Goal: Task Accomplishment & Management: Manage account settings

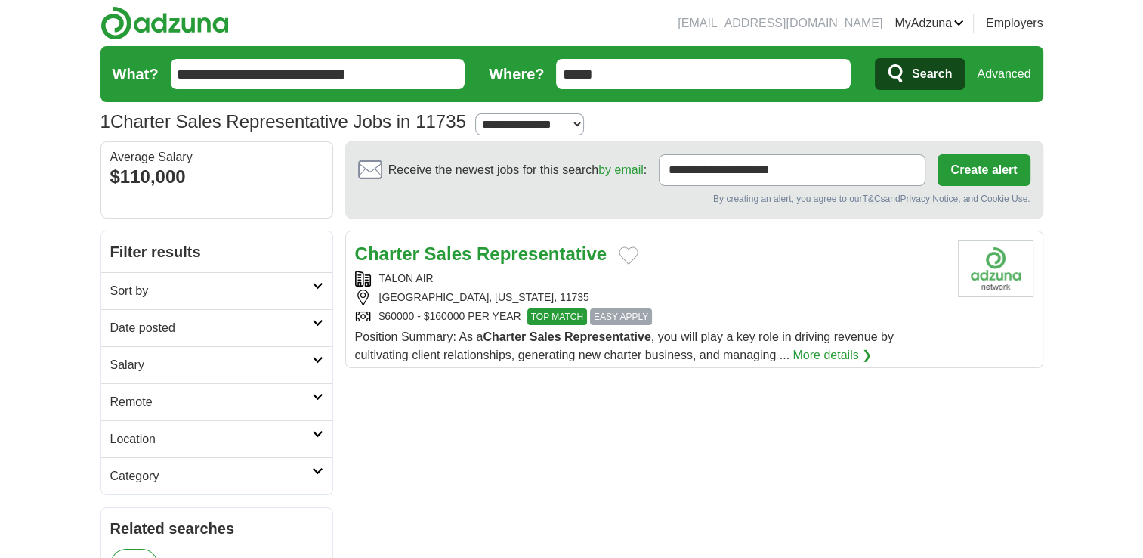
click at [617, 316] on span "EASY APPLY" at bounding box center [621, 316] width 62 height 17
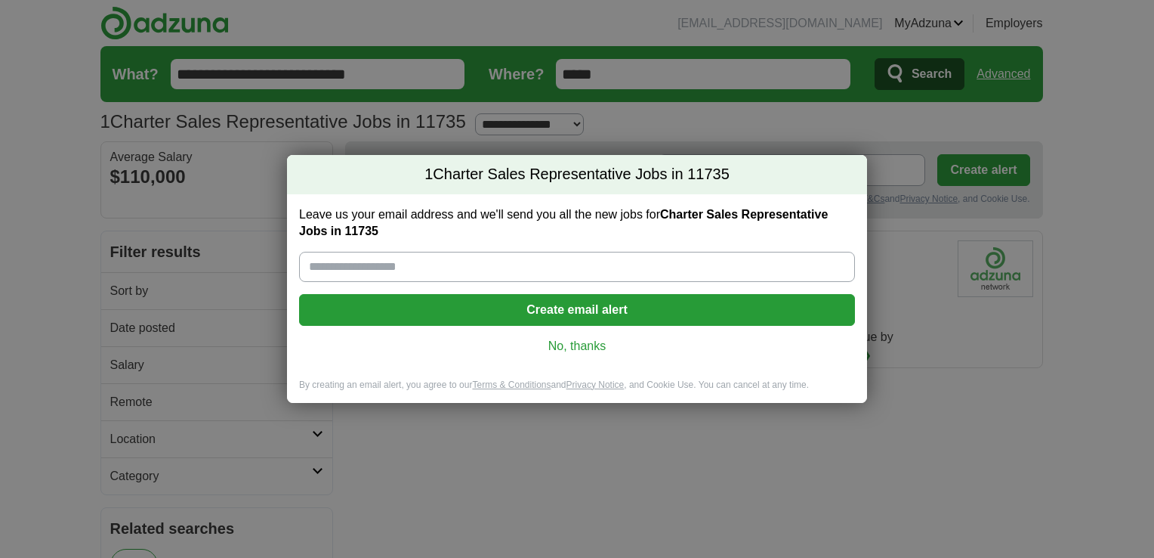
click at [568, 343] on link "No, thanks" at bounding box center [577, 346] width 532 height 17
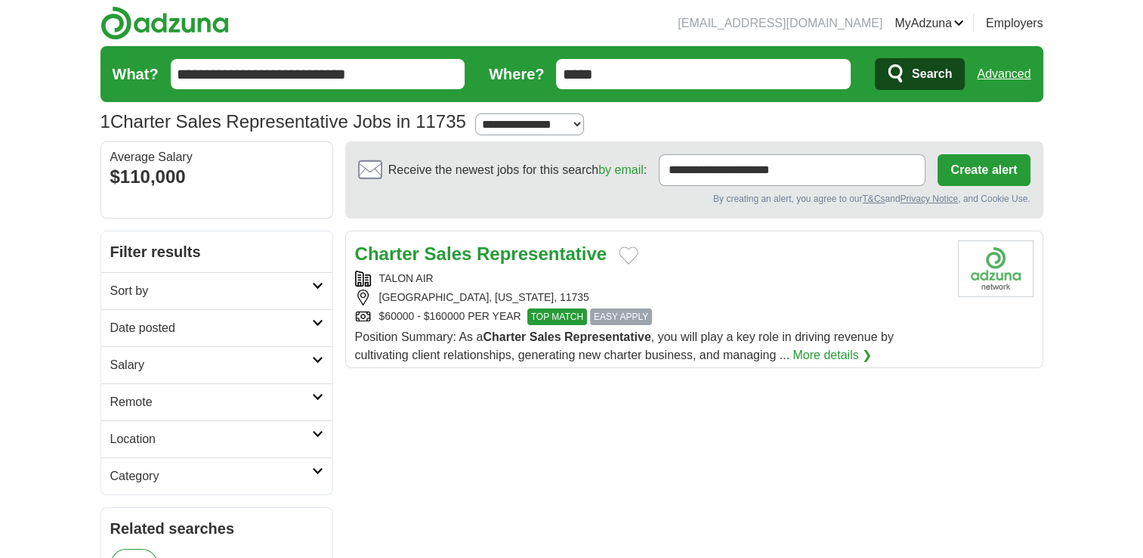
click at [0, 0] on link "Logout" at bounding box center [0, 0] width 0 height 0
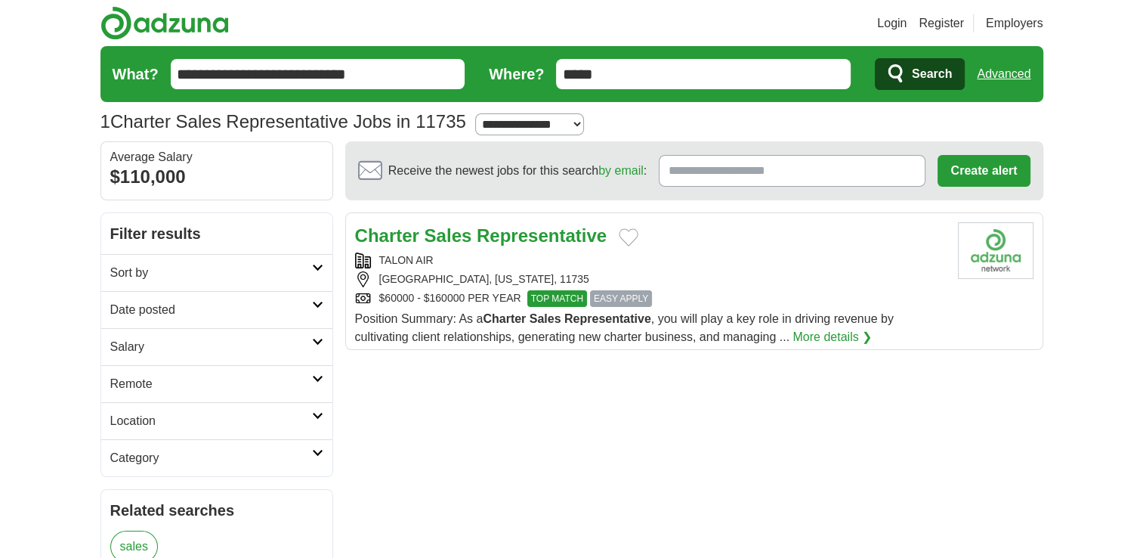
click at [623, 293] on span "EASY APPLY" at bounding box center [621, 298] width 62 height 17
